Goal: Check status: Check status

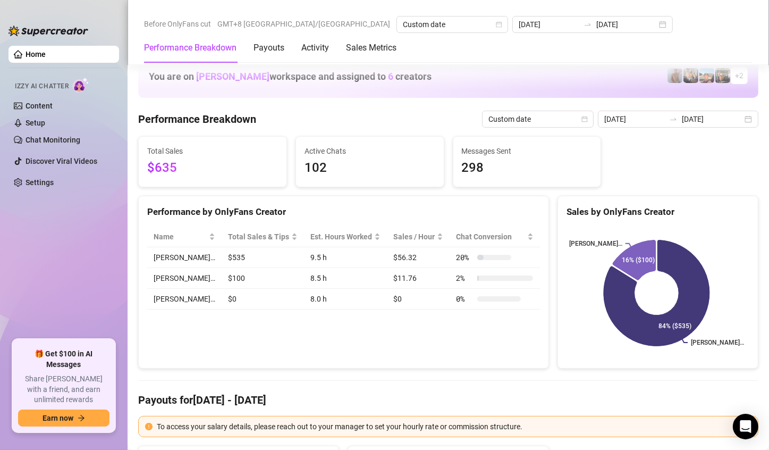
scroll to position [1442, 0]
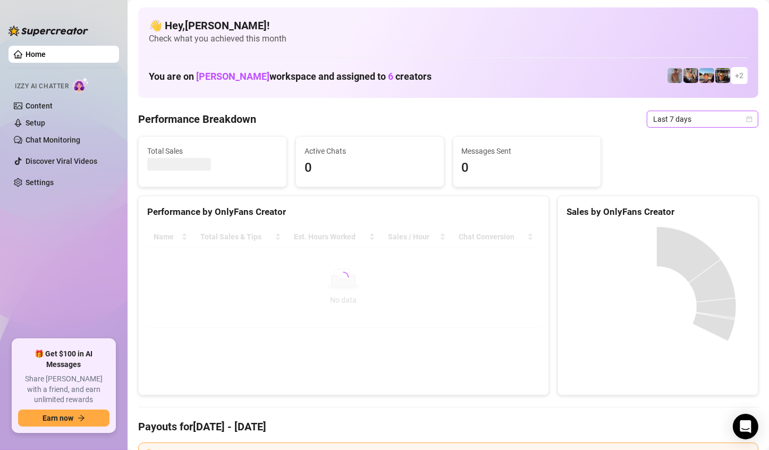
click at [726, 118] on span "Last 7 days" at bounding box center [702, 119] width 99 height 16
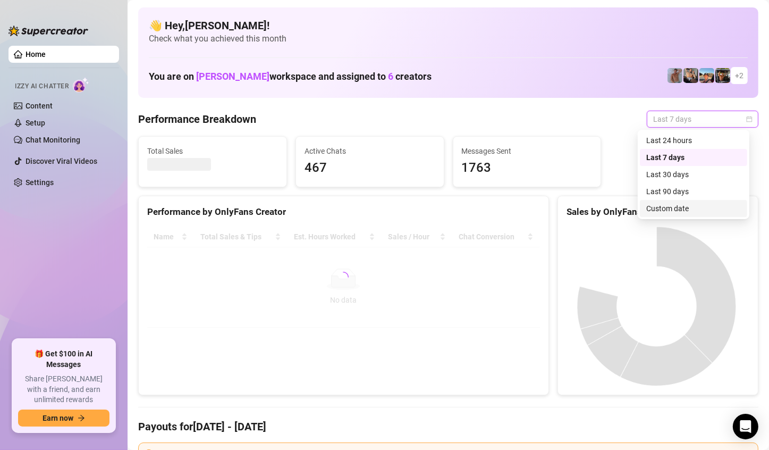
click at [689, 206] on div "Custom date" at bounding box center [694, 209] width 95 height 12
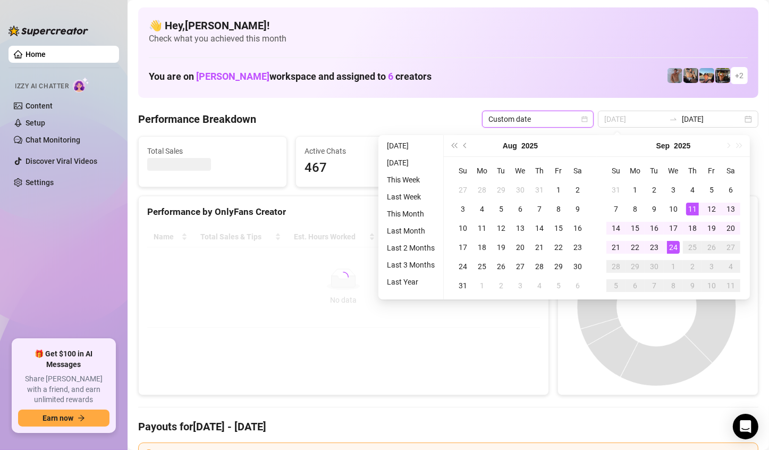
type input "2025-09-24"
click at [676, 246] on div "24" at bounding box center [673, 247] width 13 height 13
click at [676, 246] on canvas at bounding box center [657, 307] width 180 height 160
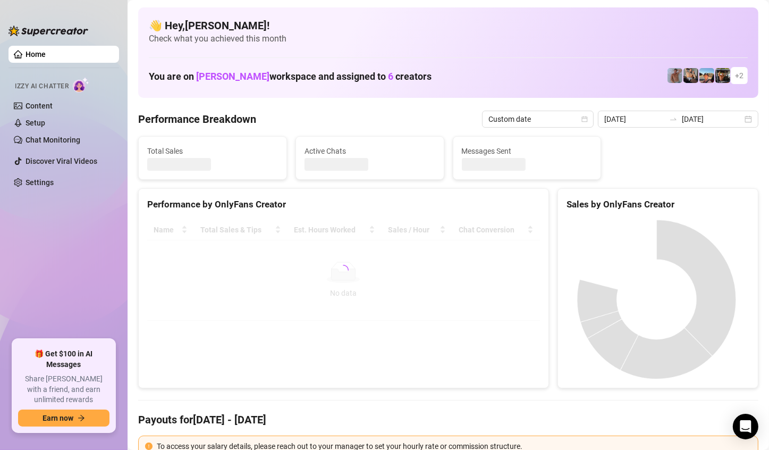
type input "2025-09-24"
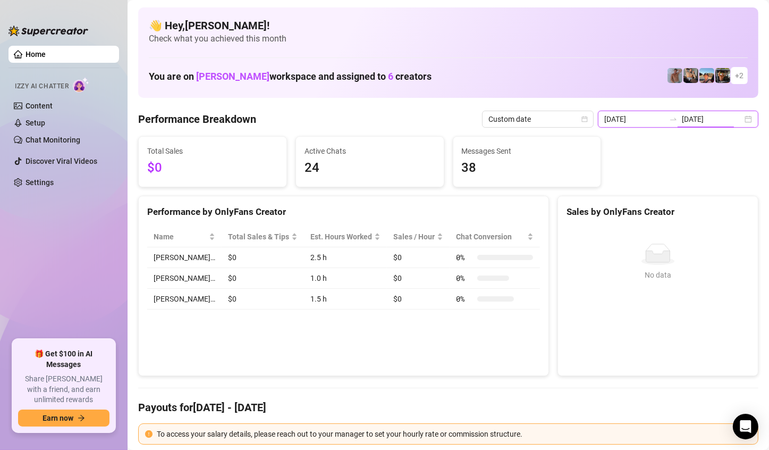
click at [733, 119] on input "2025-09-24" at bounding box center [712, 119] width 61 height 12
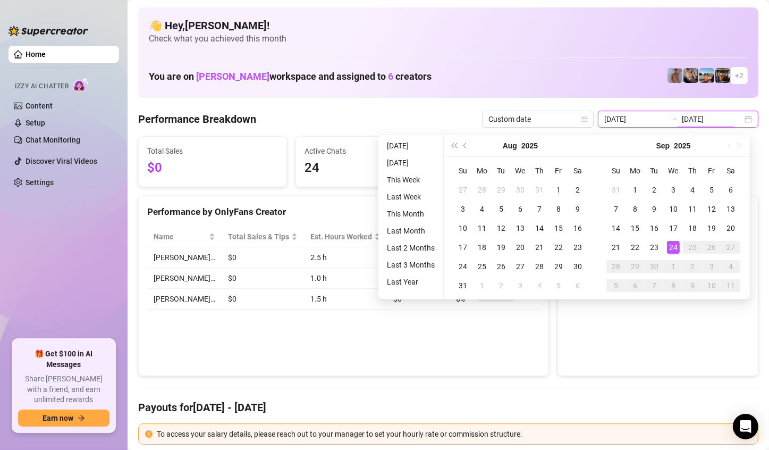
click at [740, 119] on div "2025-09-24 2025-09-24" at bounding box center [678, 119] width 161 height 17
click at [735, 121] on div "2025-09-24 2025-09-24" at bounding box center [678, 119] width 161 height 17
type input "2025-09-22"
click at [642, 247] on td "22" at bounding box center [635, 247] width 19 height 19
click at [633, 249] on div "22" at bounding box center [635, 247] width 13 height 13
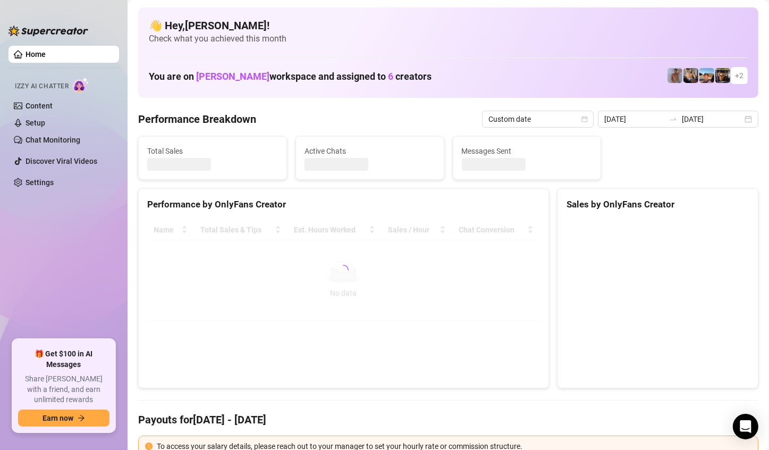
type input "2025-09-22"
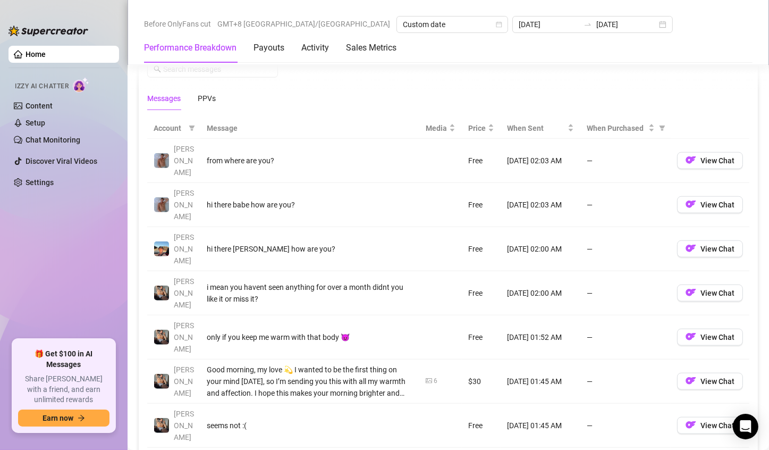
scroll to position [851, 0]
